Goal: Task Accomplishment & Management: Use online tool/utility

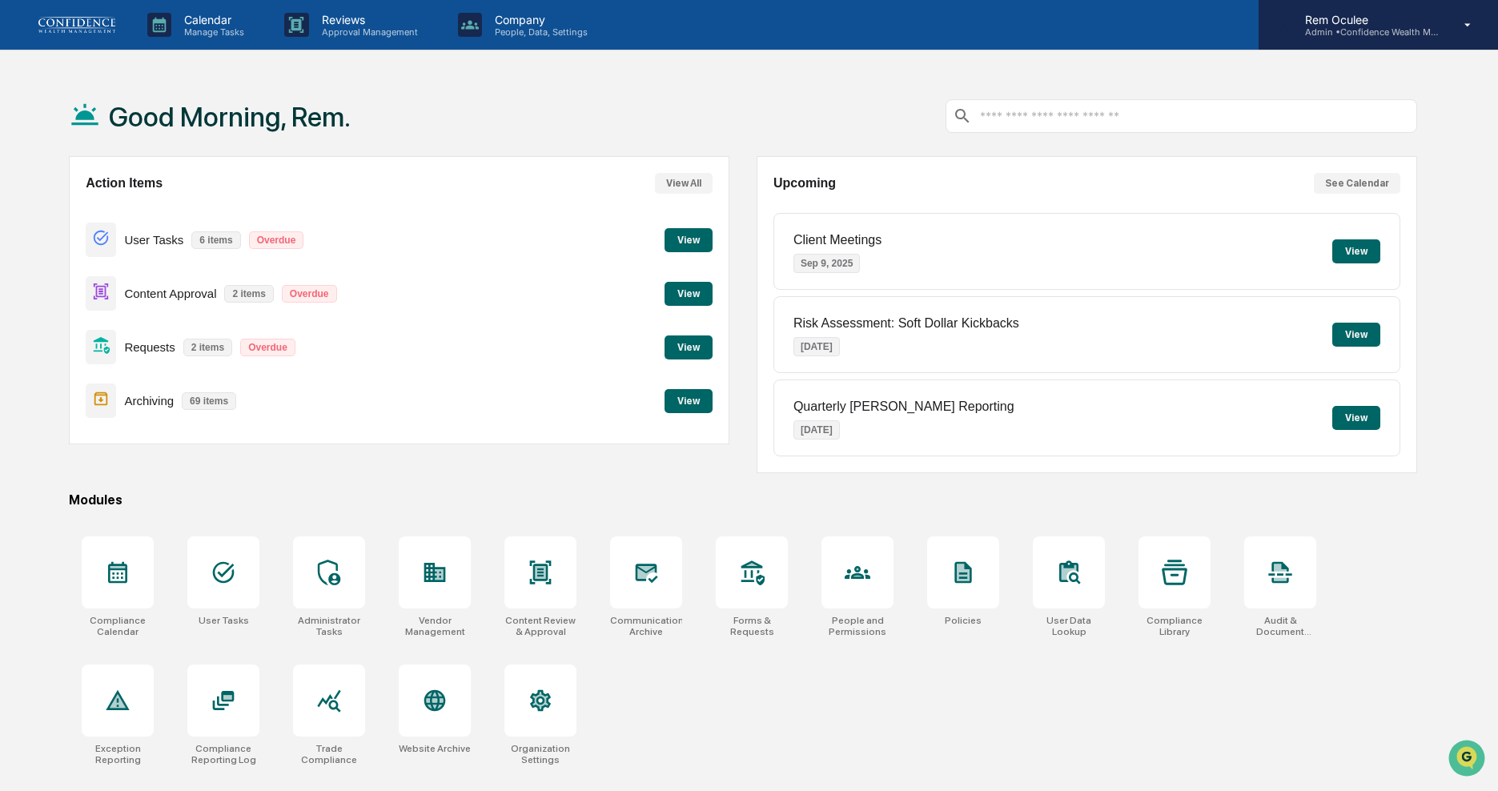
click at [1420, 30] on p "Admin • Confidence Wealth Management" at bounding box center [1366, 31] width 149 height 11
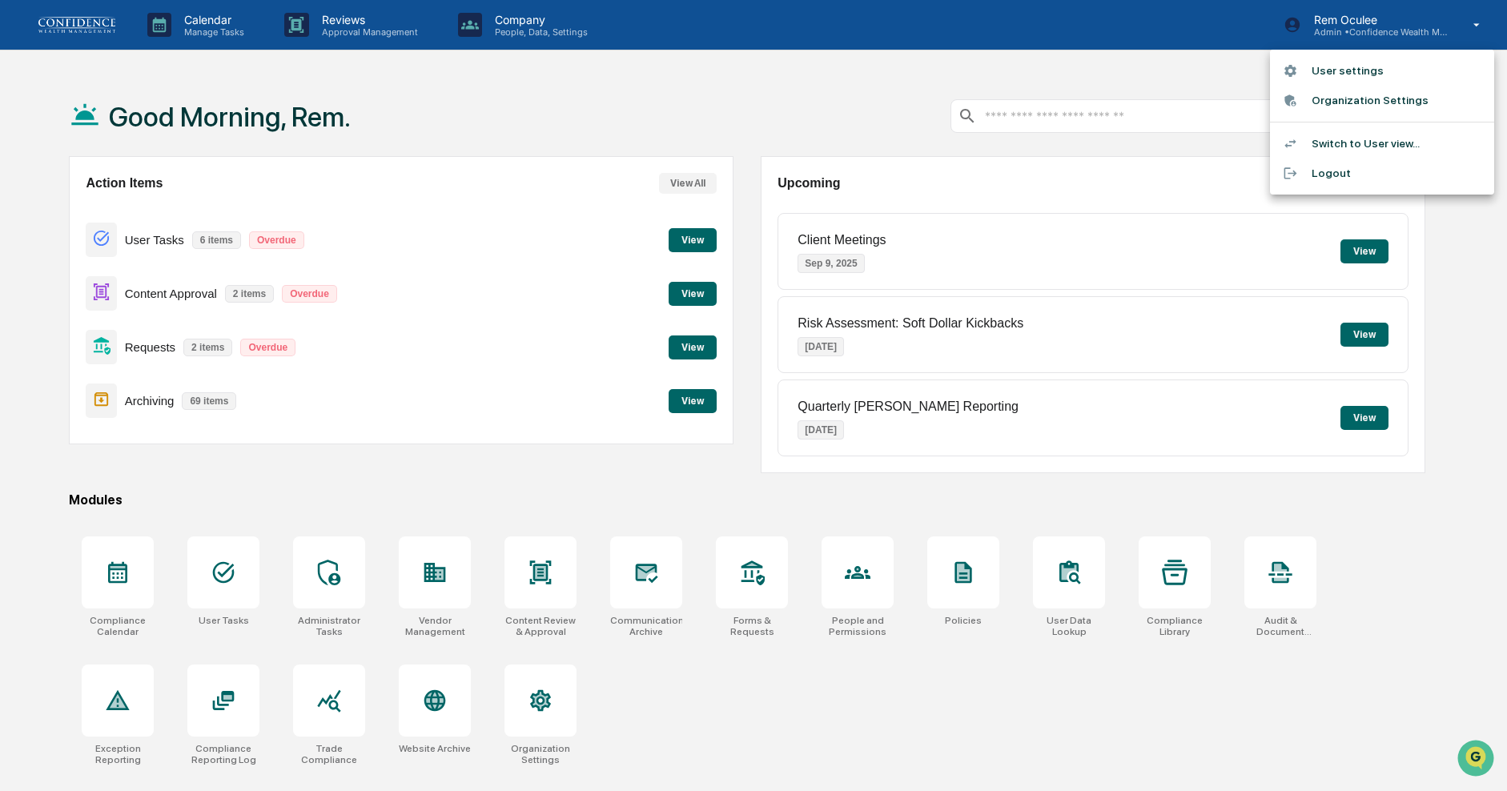
drag, startPoint x: 698, startPoint y: 101, endPoint x: 708, endPoint y: 107, distance: 11.5
click at [698, 101] on div at bounding box center [753, 395] width 1507 height 791
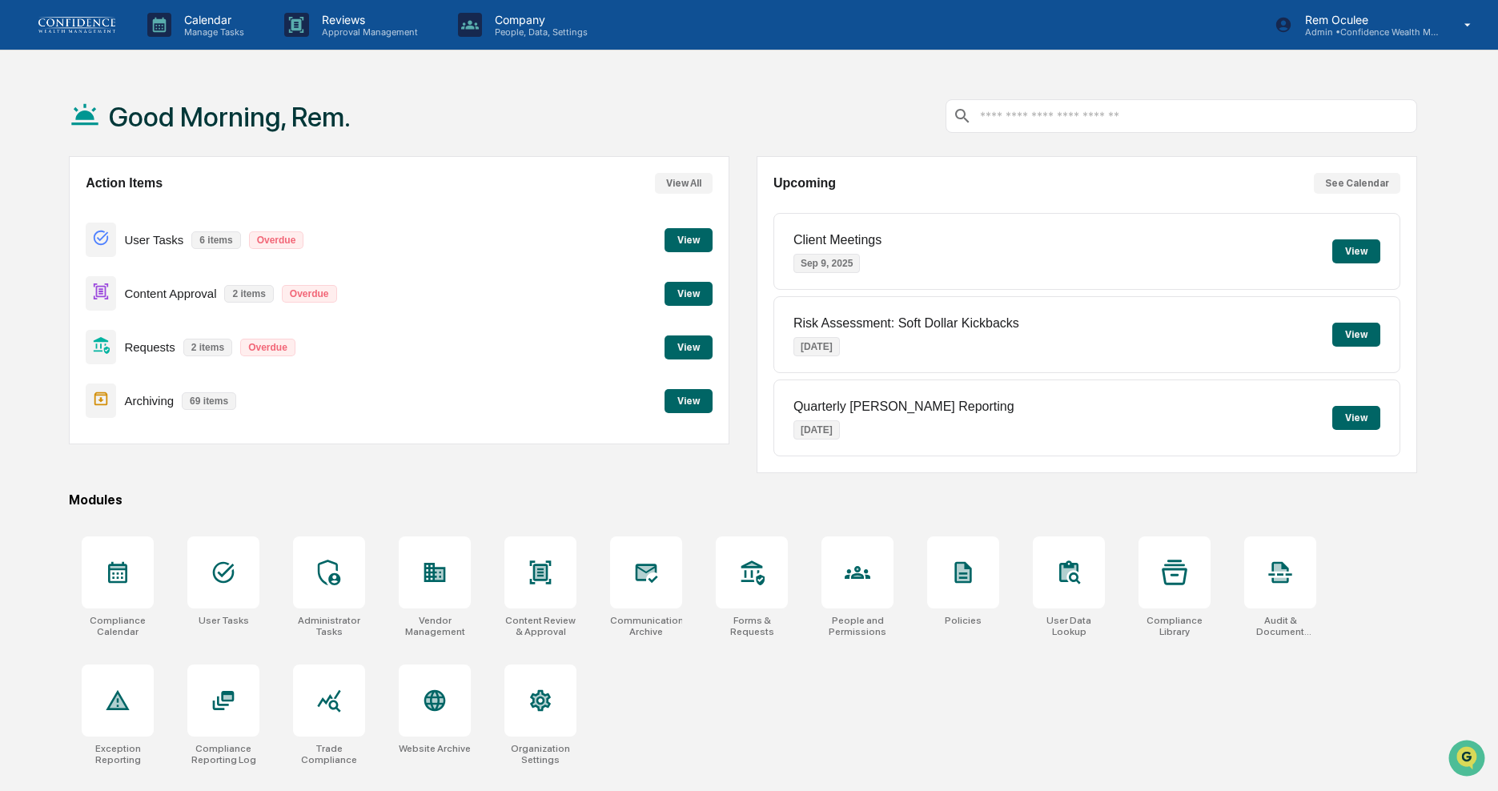
click at [207, 344] on p "2 items" at bounding box center [207, 348] width 49 height 18
click at [697, 340] on button "View" at bounding box center [689, 348] width 48 height 24
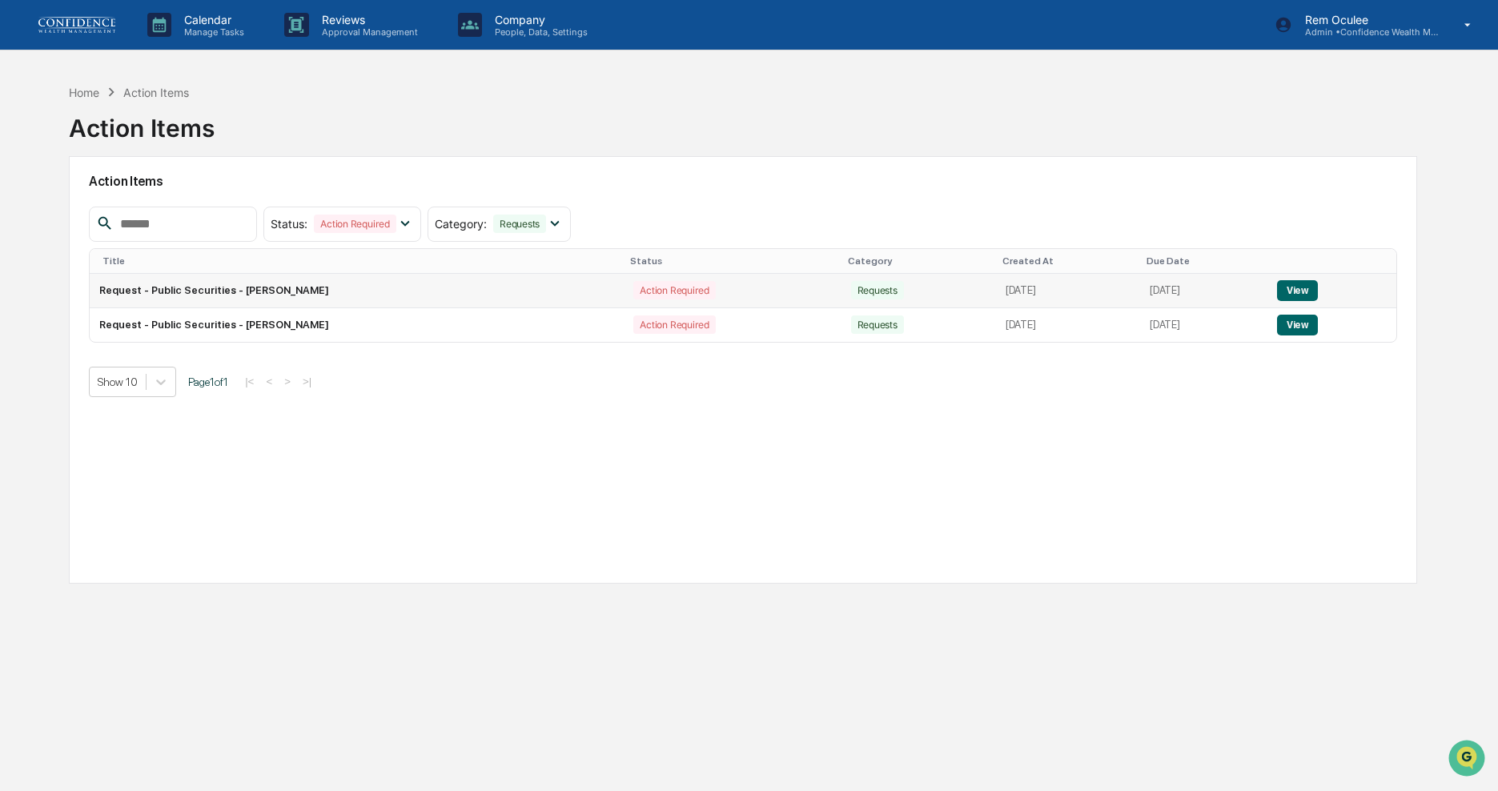
click at [1312, 299] on button "View" at bounding box center [1297, 290] width 41 height 21
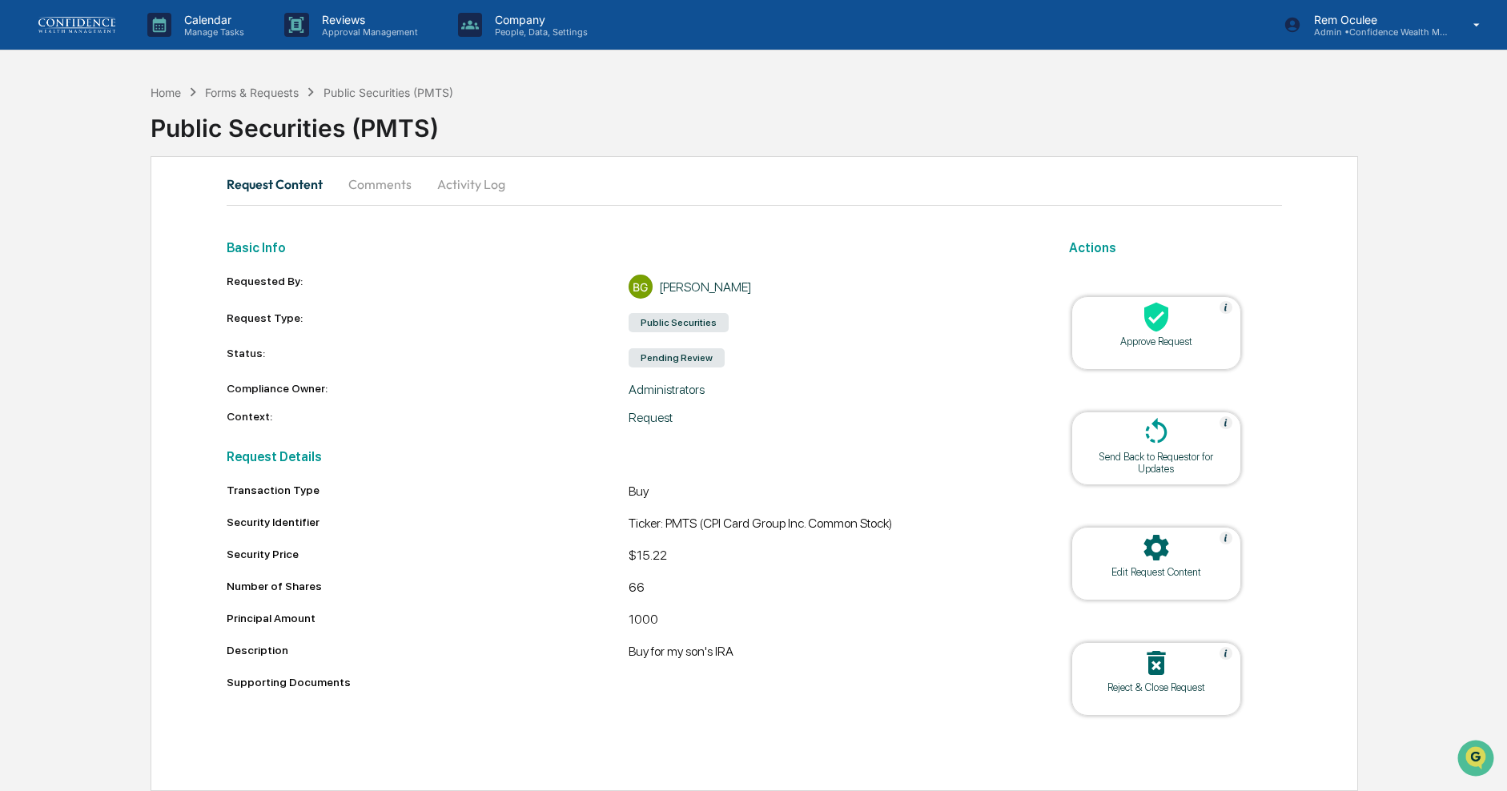
click at [1215, 323] on div at bounding box center [1156, 318] width 160 height 34
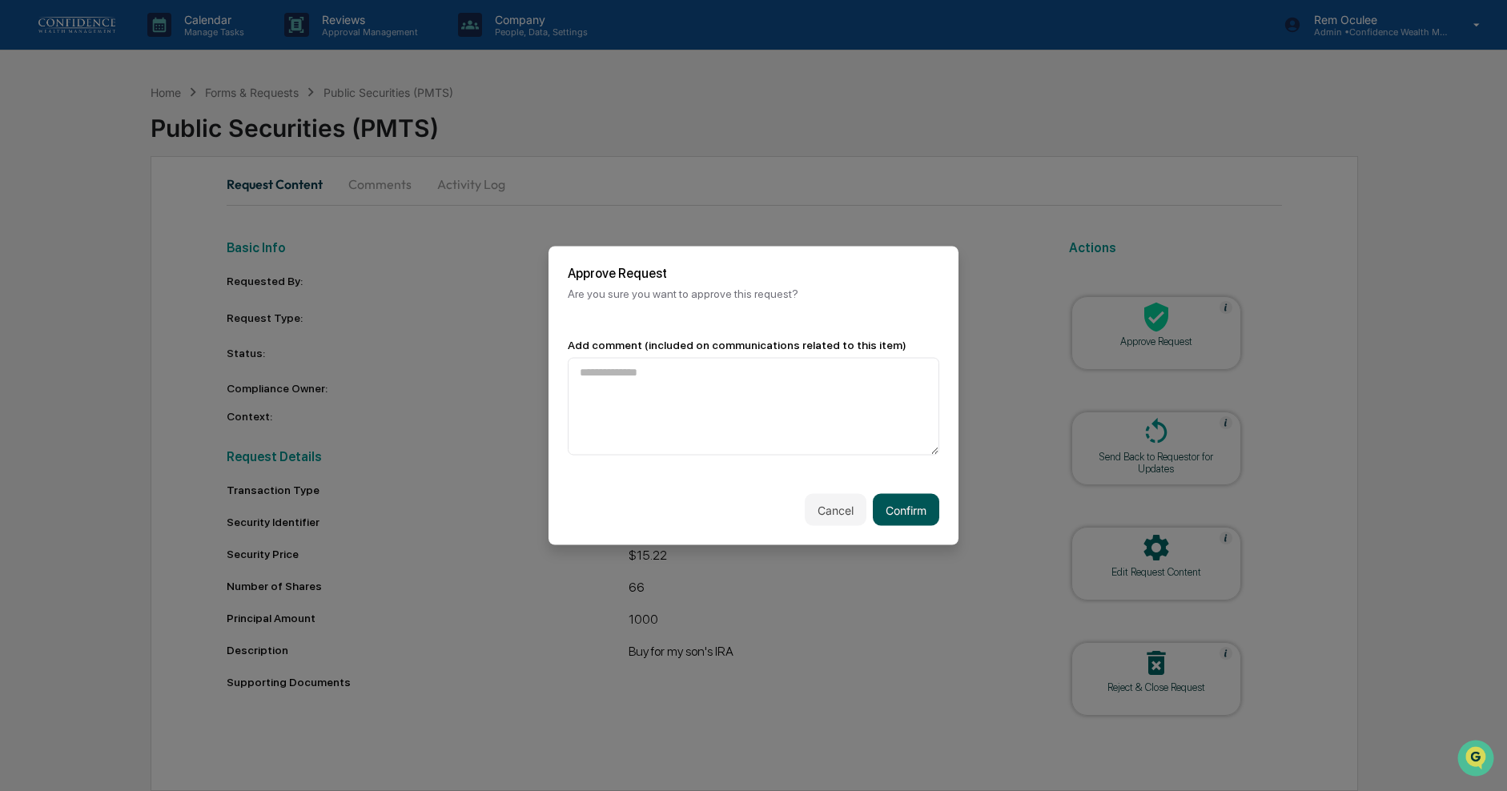
click at [931, 504] on button "Confirm" at bounding box center [906, 510] width 66 height 32
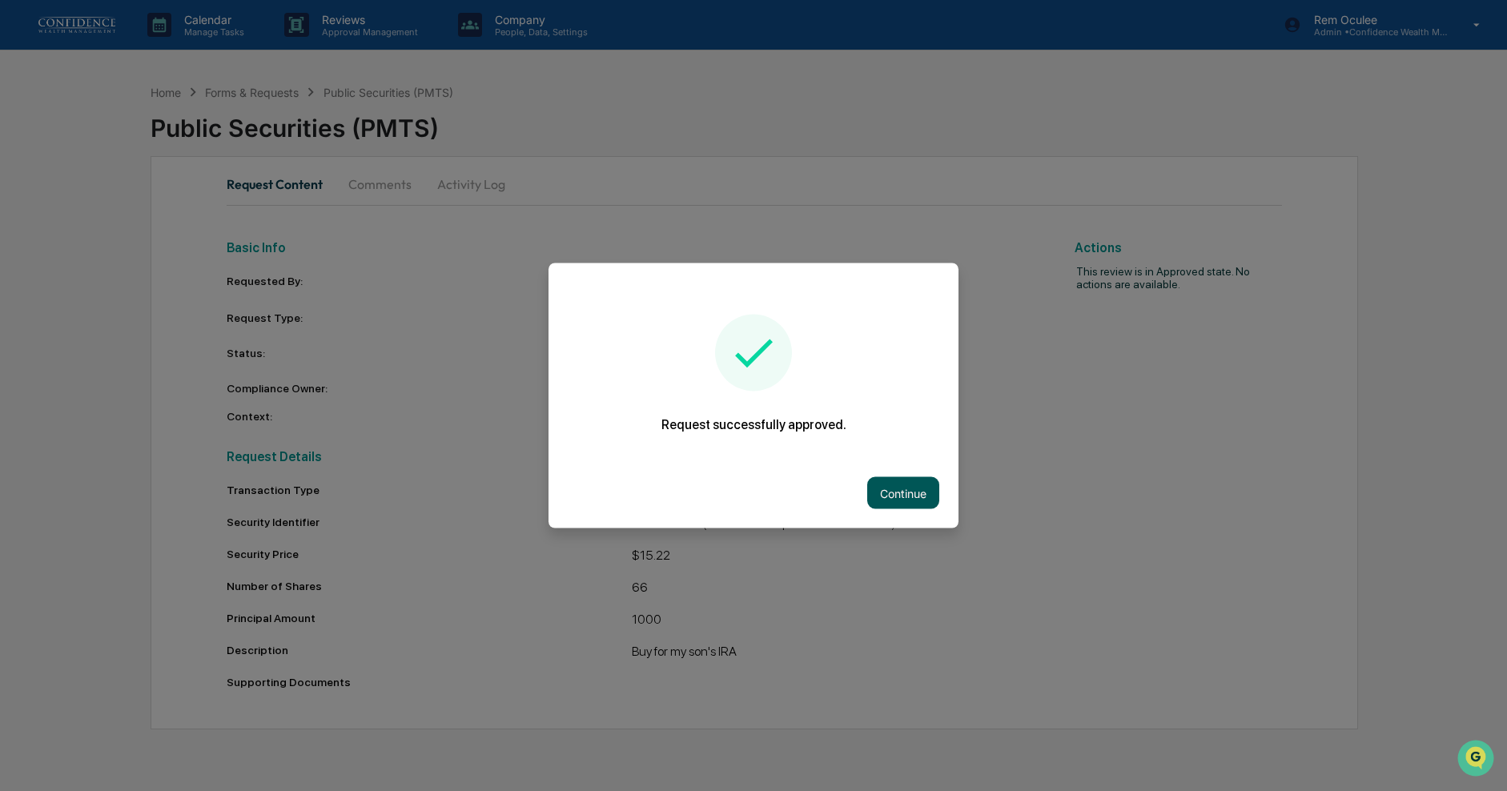
click at [890, 500] on button "Continue" at bounding box center [903, 493] width 72 height 32
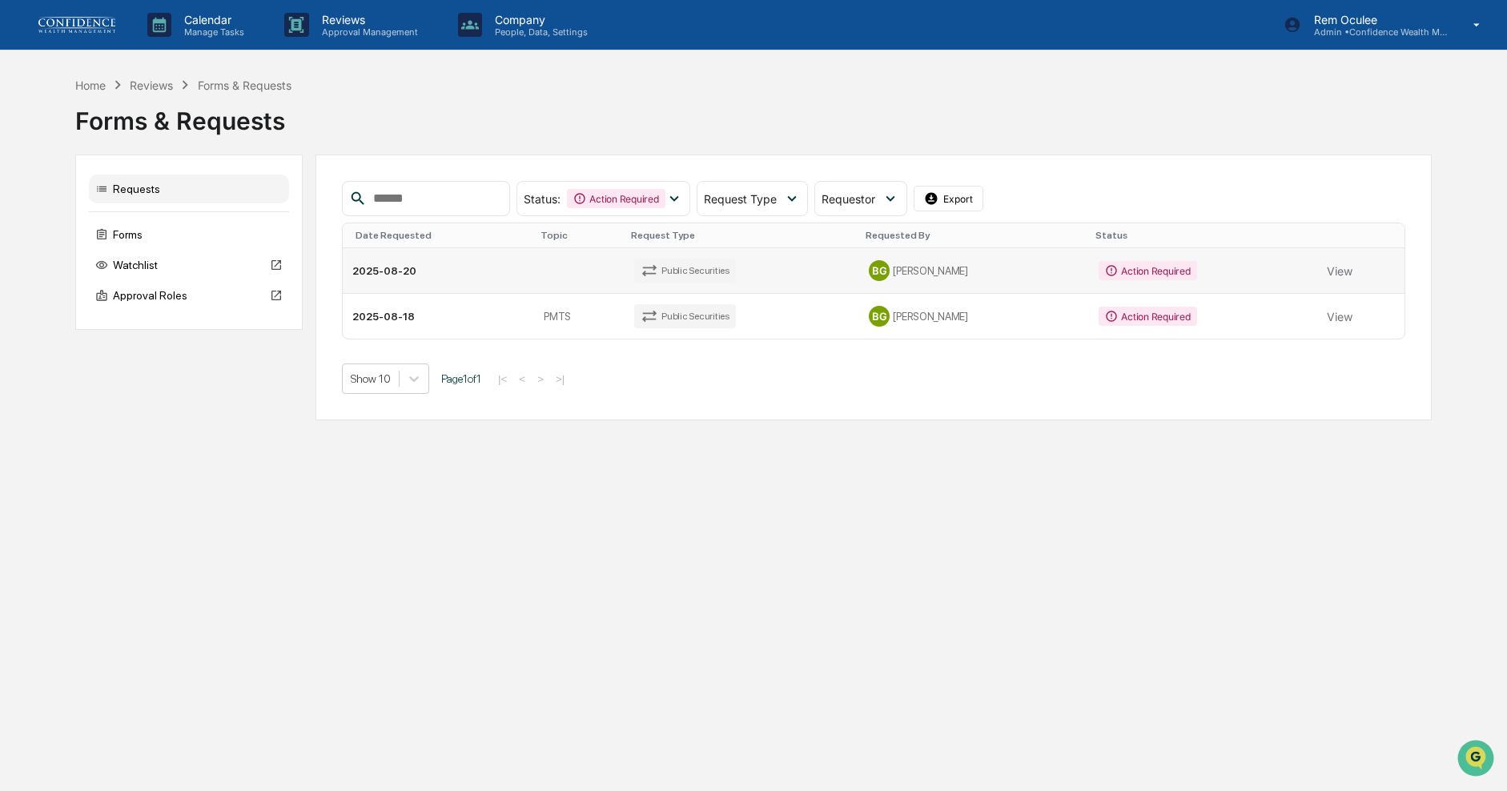
click at [1222, 270] on td "Action Required" at bounding box center [1203, 271] width 228 height 46
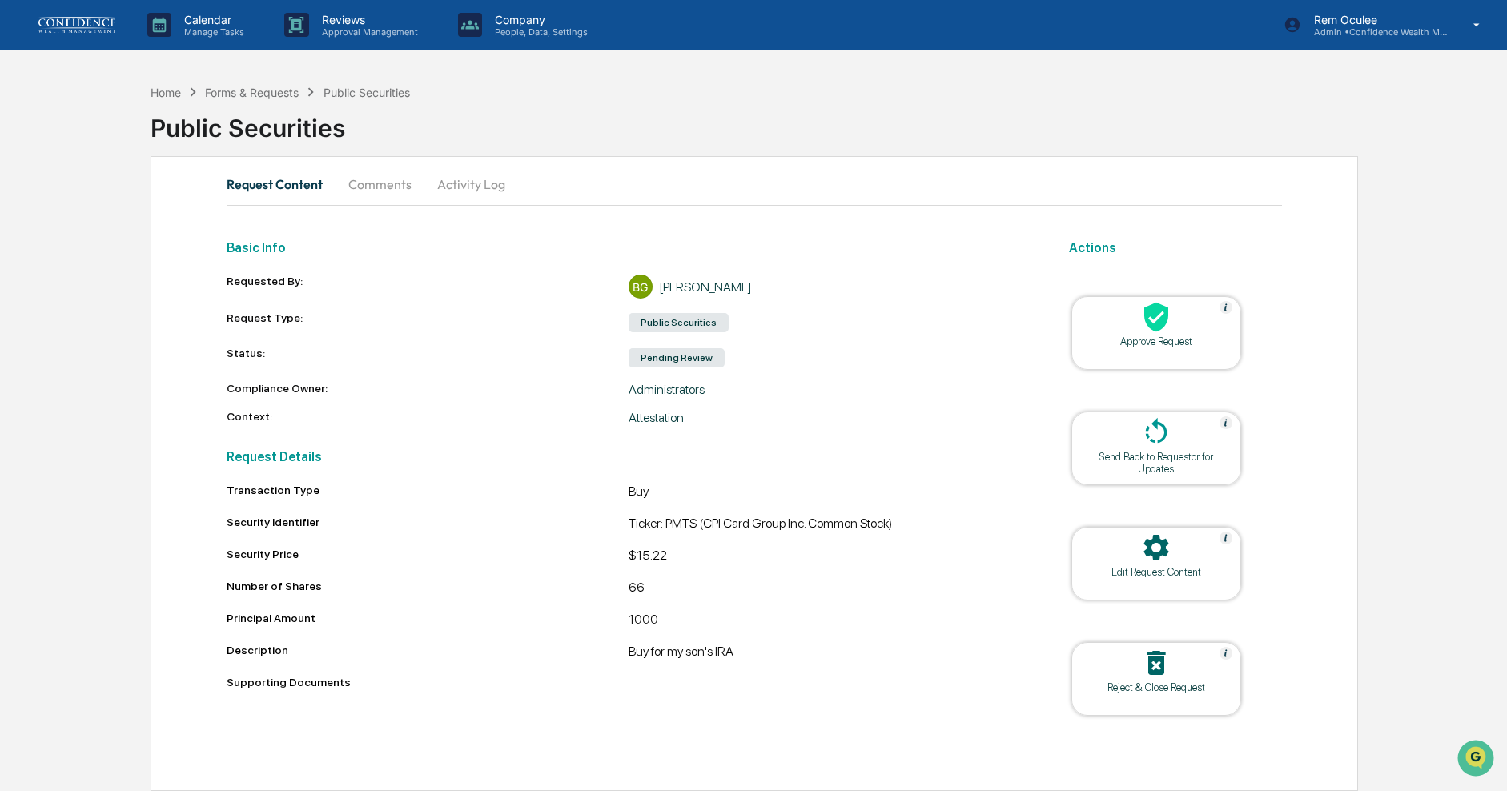
click at [1191, 321] on div at bounding box center [1156, 318] width 160 height 34
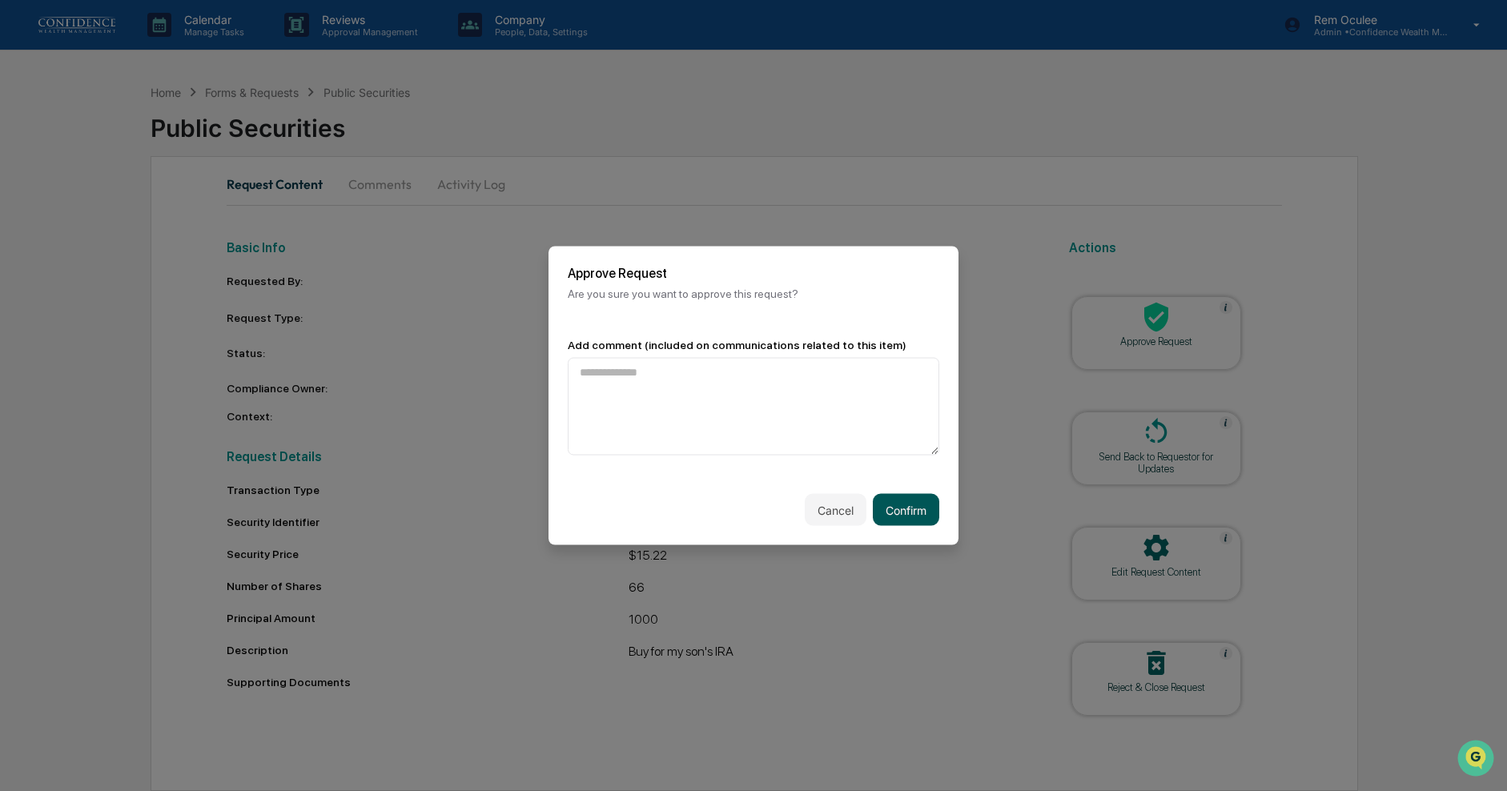
click at [900, 513] on button "Confirm" at bounding box center [906, 510] width 66 height 32
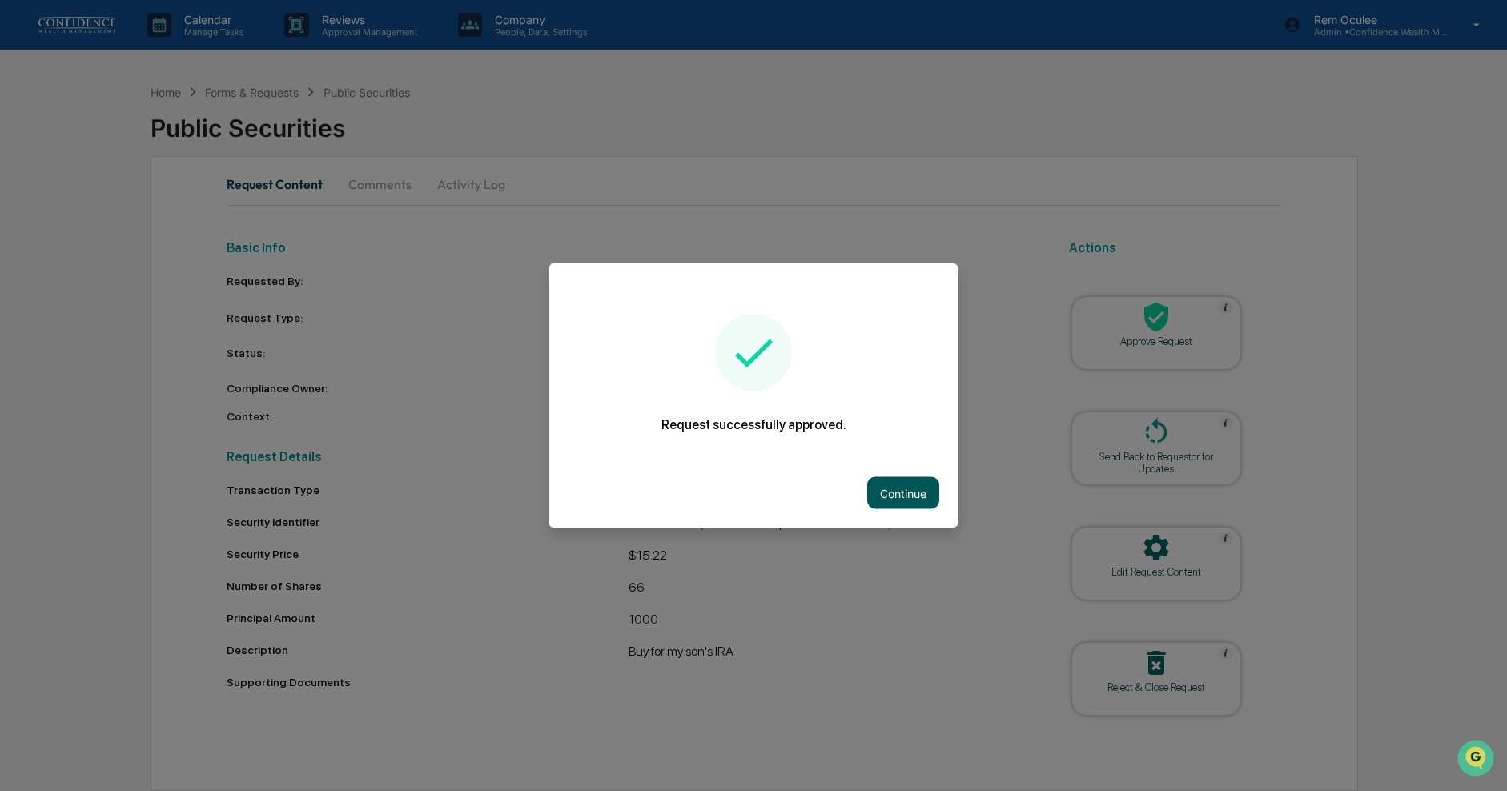
click at [905, 508] on button "Continue" at bounding box center [903, 493] width 72 height 32
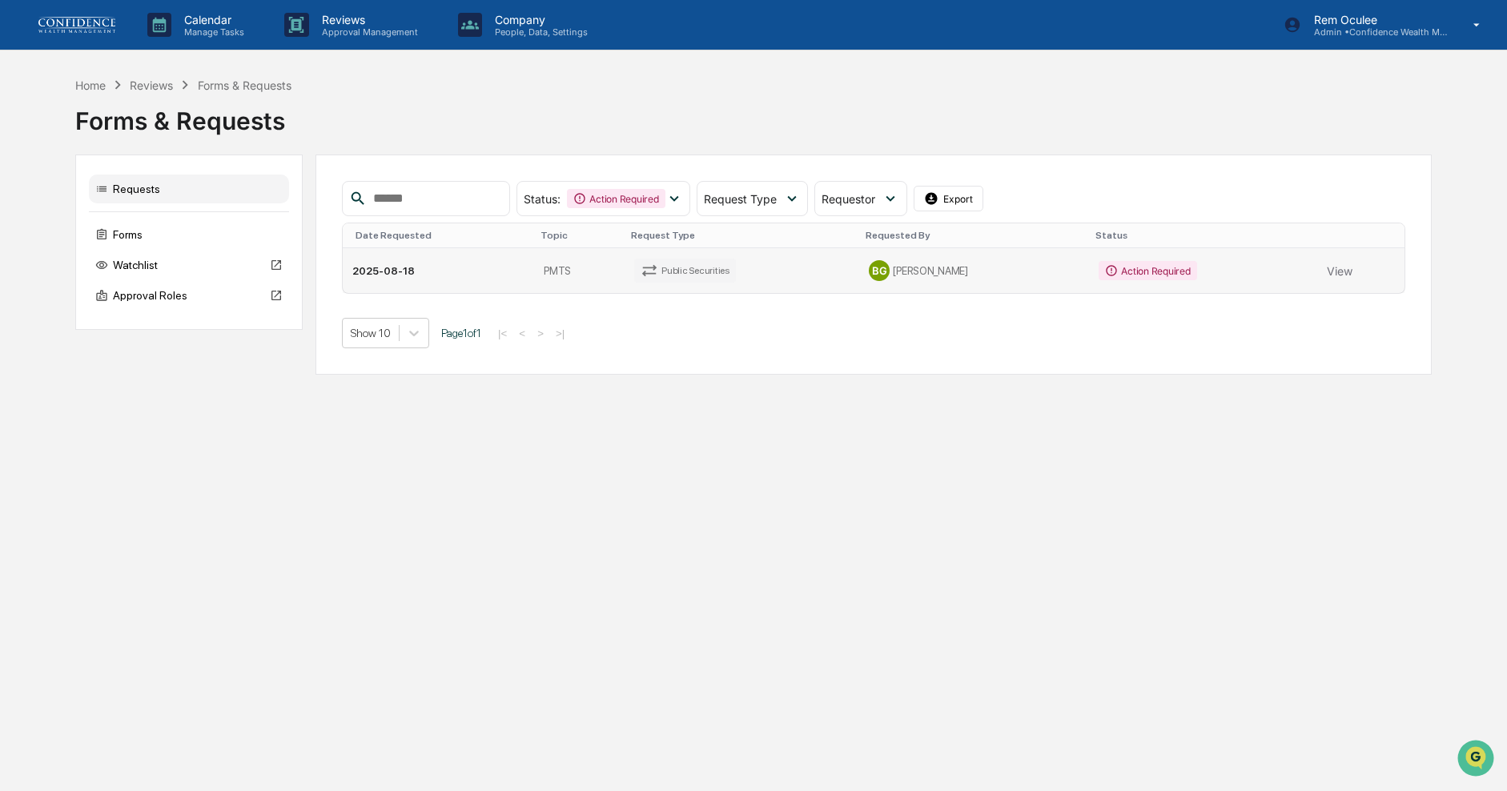
click at [929, 291] on td "BG [PERSON_NAME]" at bounding box center [974, 270] width 230 height 45
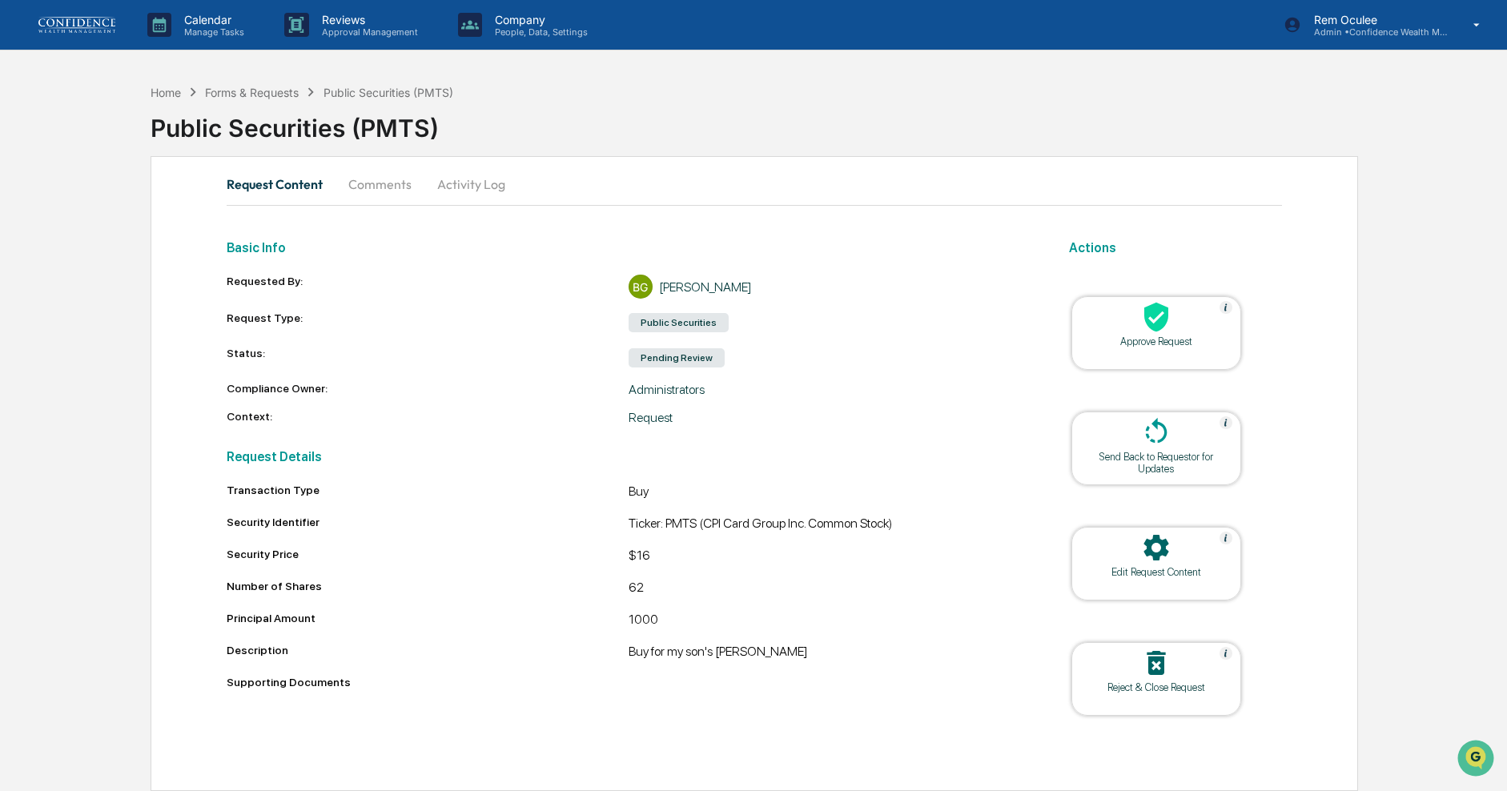
click at [1161, 303] on icon at bounding box center [1156, 317] width 32 height 32
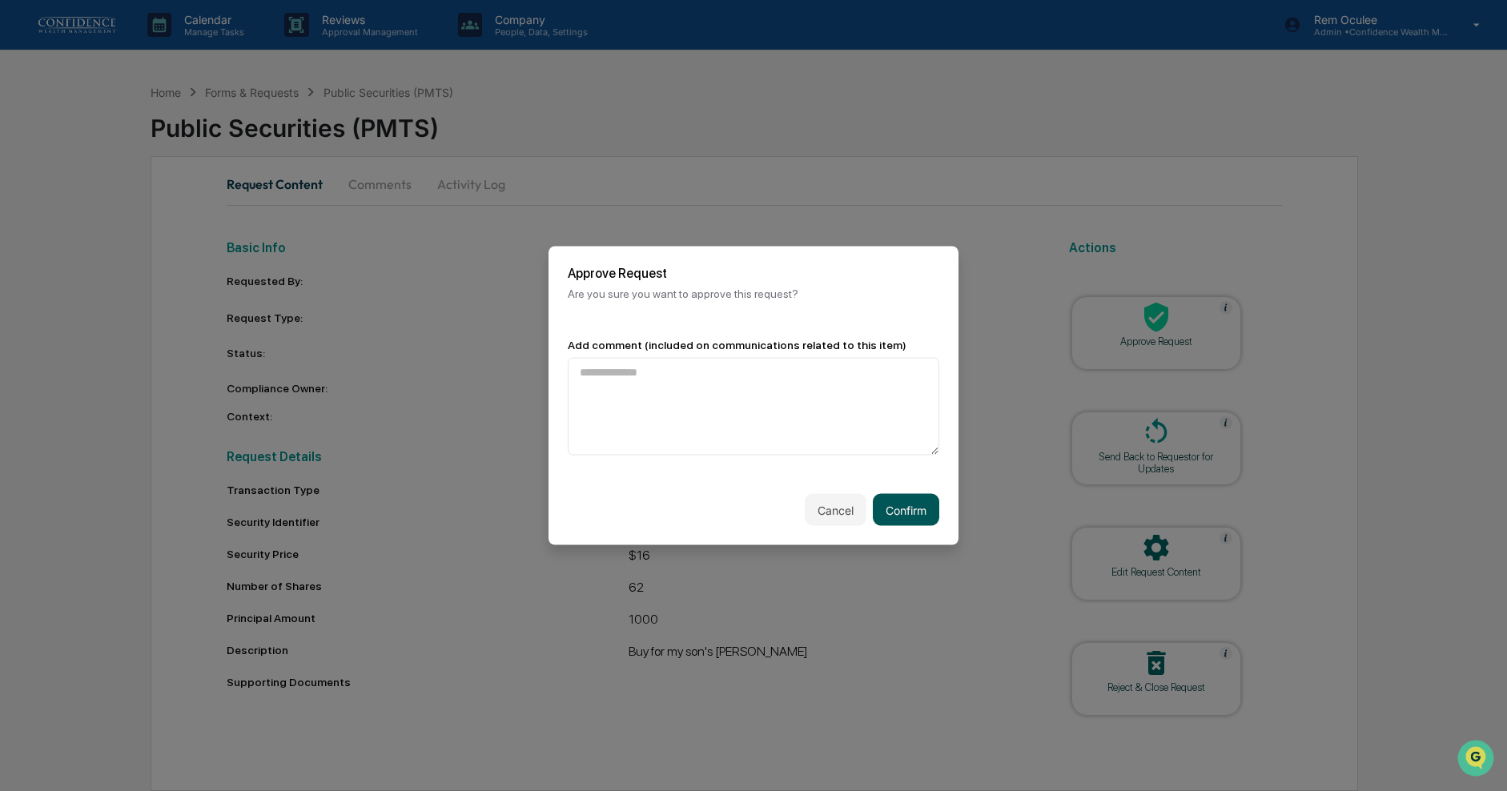
click at [918, 508] on button "Confirm" at bounding box center [906, 510] width 66 height 32
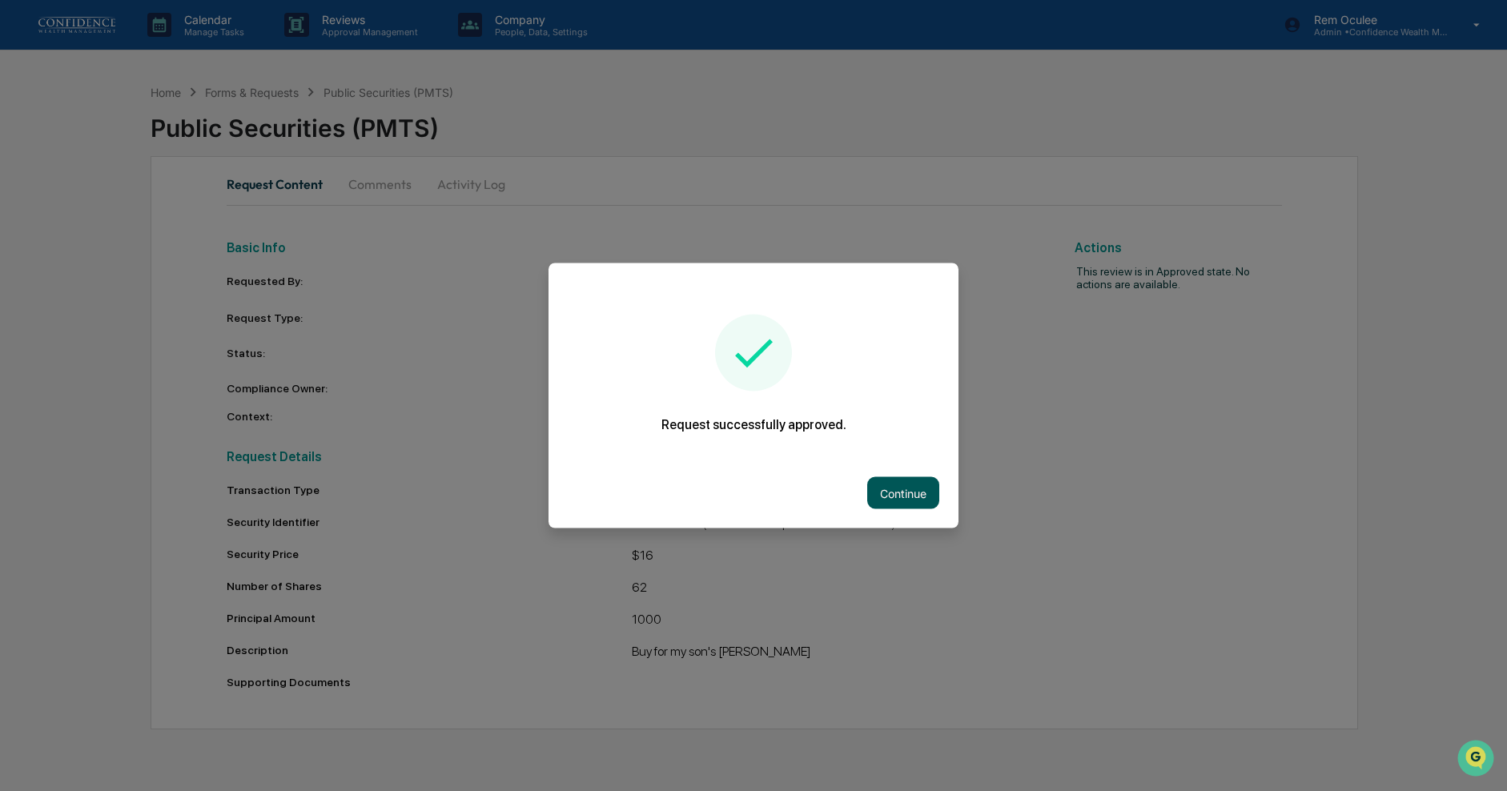
click at [917, 494] on button "Continue" at bounding box center [903, 493] width 72 height 32
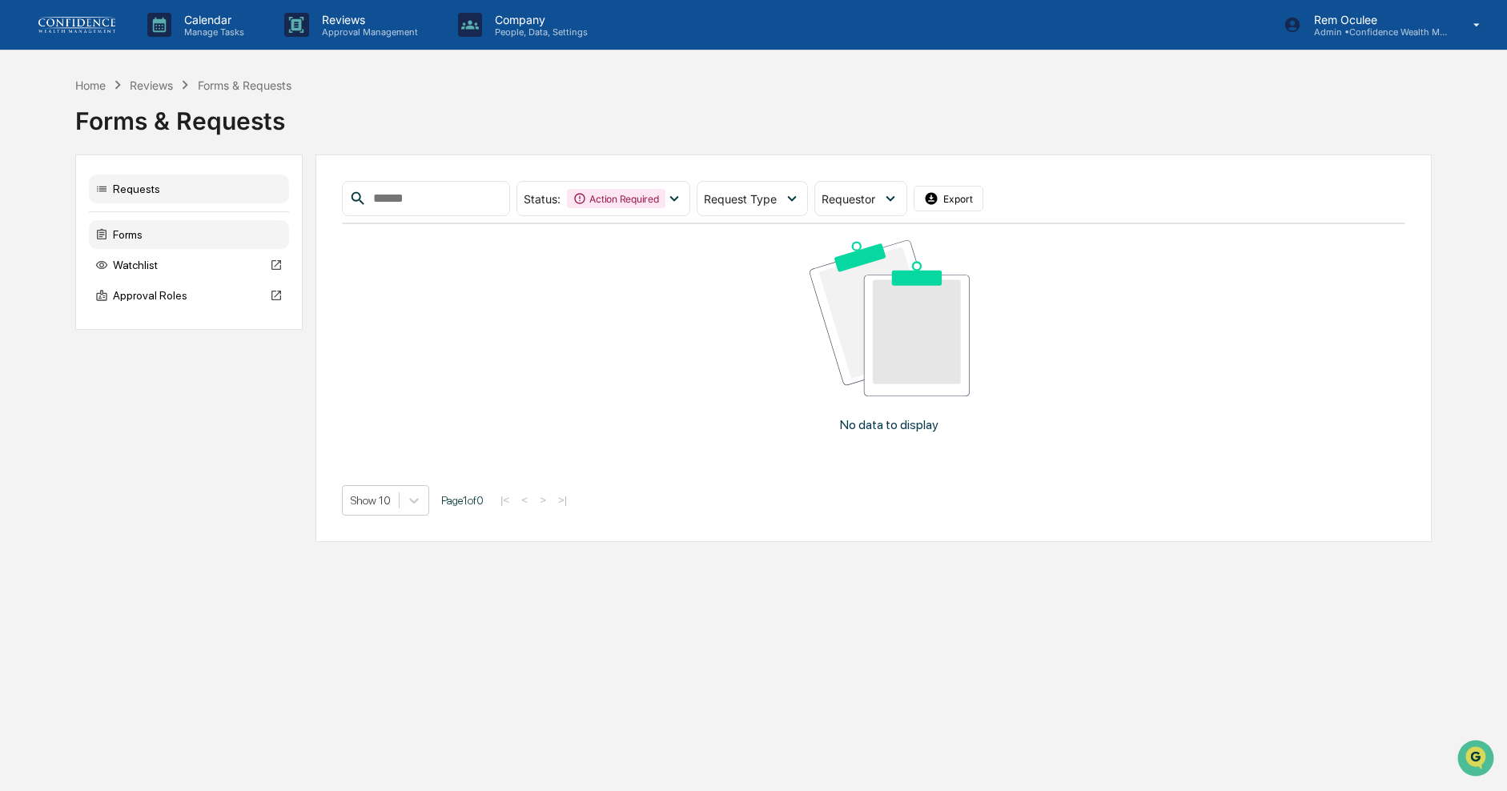
click at [151, 227] on div "Forms" at bounding box center [189, 234] width 200 height 29
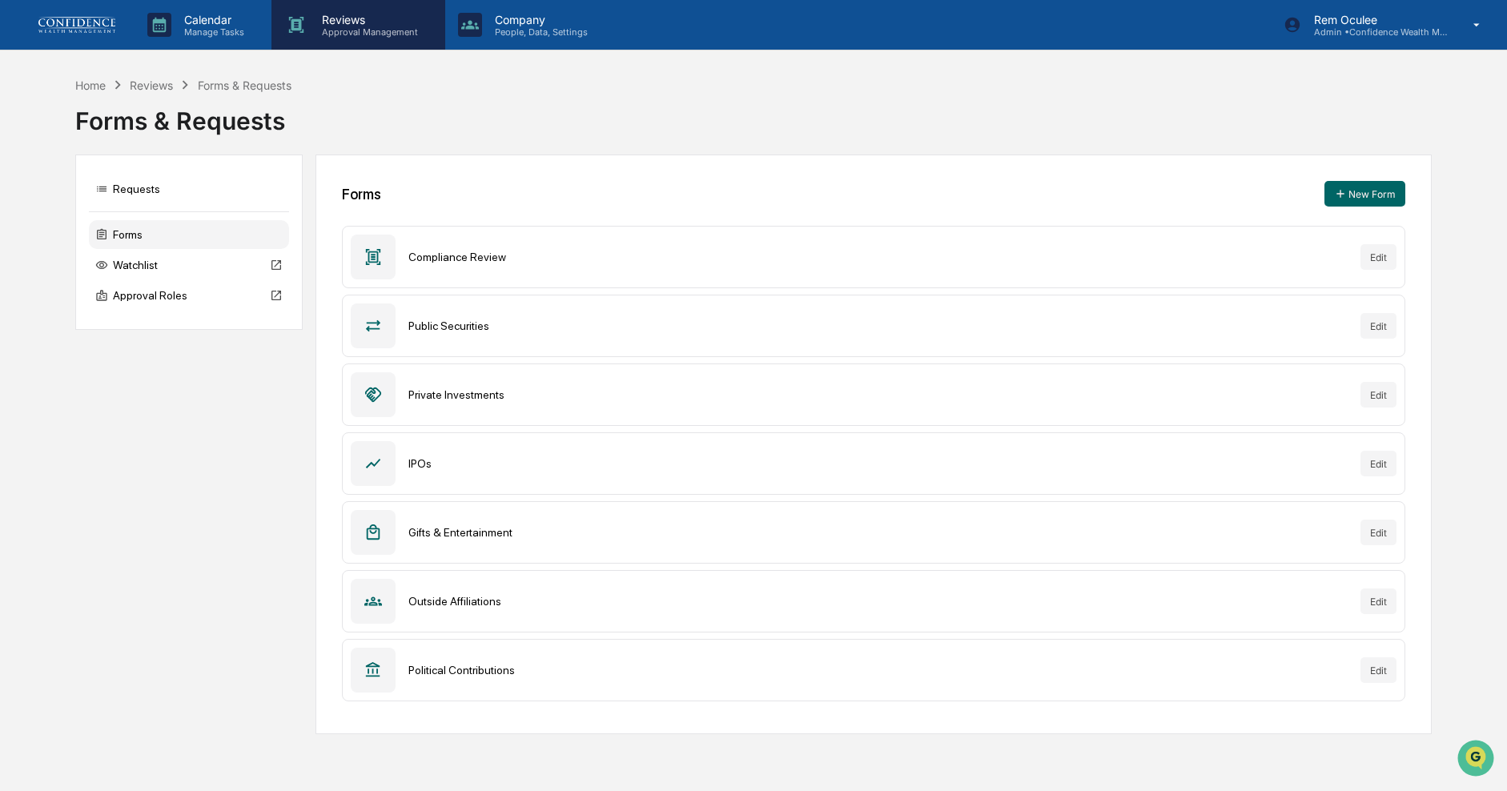
click at [344, 35] on p "Approval Management" at bounding box center [367, 31] width 117 height 11
